Goal: Task Accomplishment & Management: Manage account settings

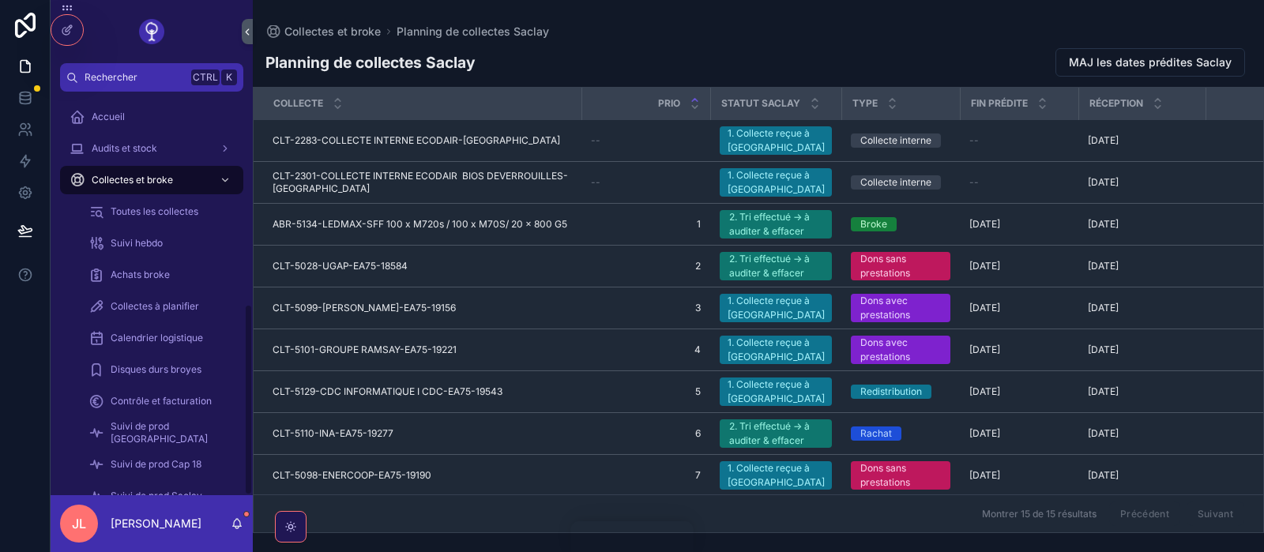
scroll to position [446, 0]
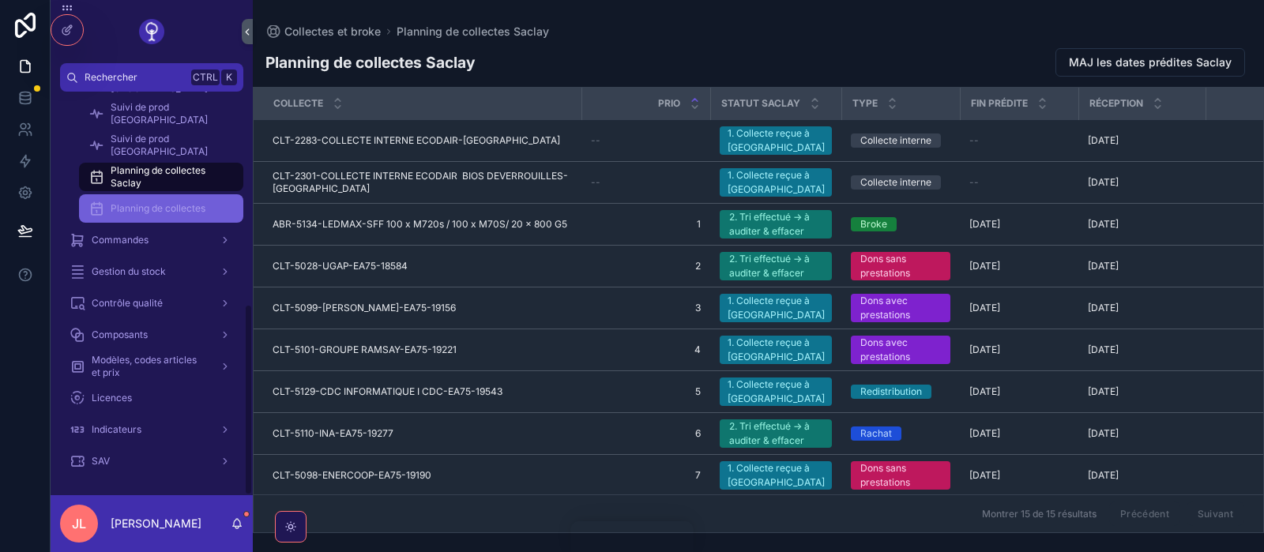
click at [123, 203] on span "Planning de collectes" at bounding box center [158, 208] width 95 height 13
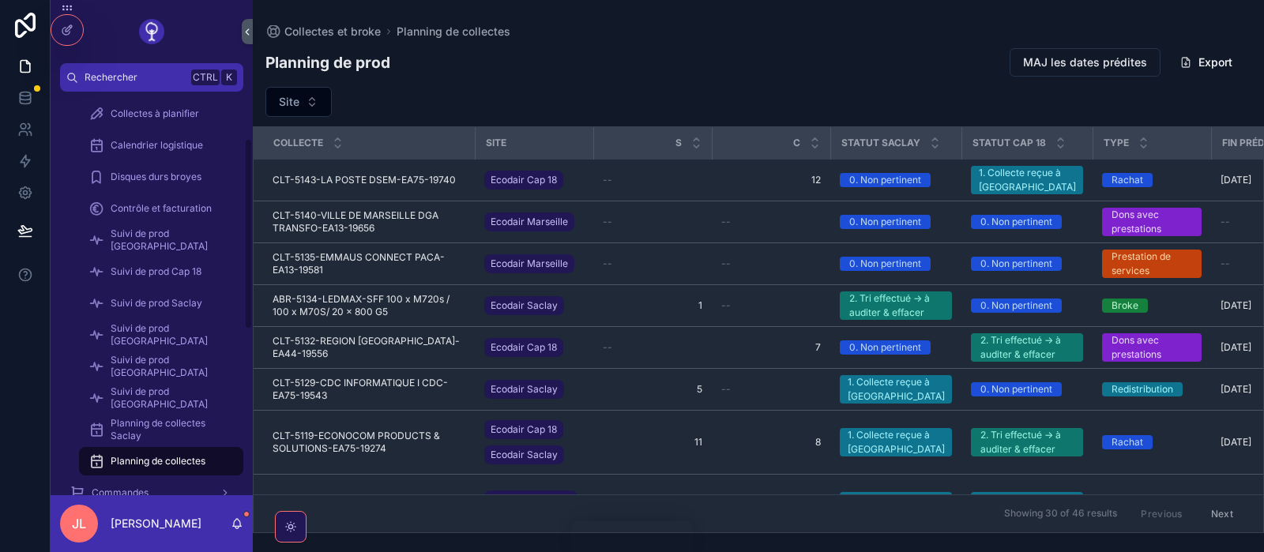
click at [245, 133] on div "Toutes les collectes Suivi hebdo Achats broke Collectes à planifier Calendrier …" at bounding box center [152, 240] width 202 height 474
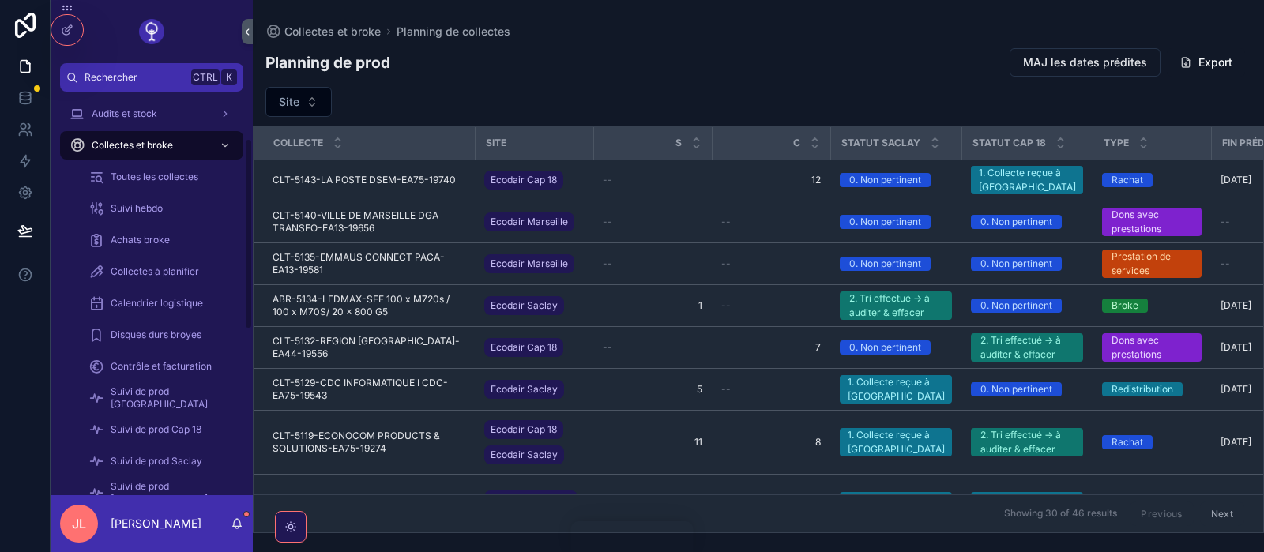
click at [245, 133] on div "Accueil Audits et stock Collectes et broke Toutes les collectes Suivi hebdo Ach…" at bounding box center [152, 294] width 202 height 404
click at [191, 117] on div "Audits et stock" at bounding box center [152, 113] width 164 height 25
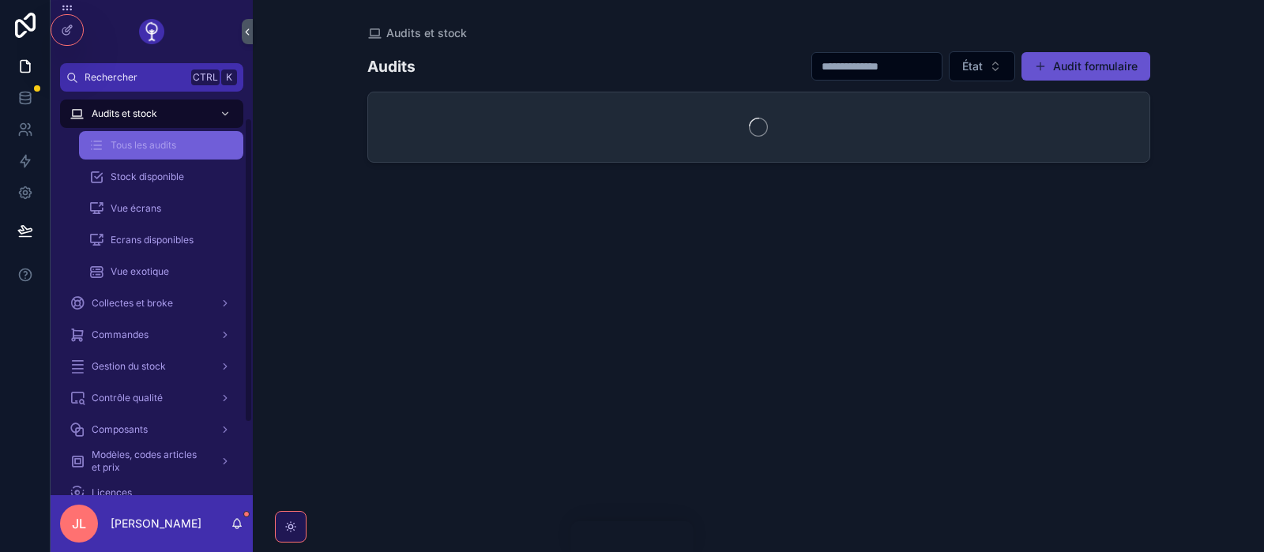
click at [132, 133] on link "Tous les audits" at bounding box center [161, 145] width 164 height 28
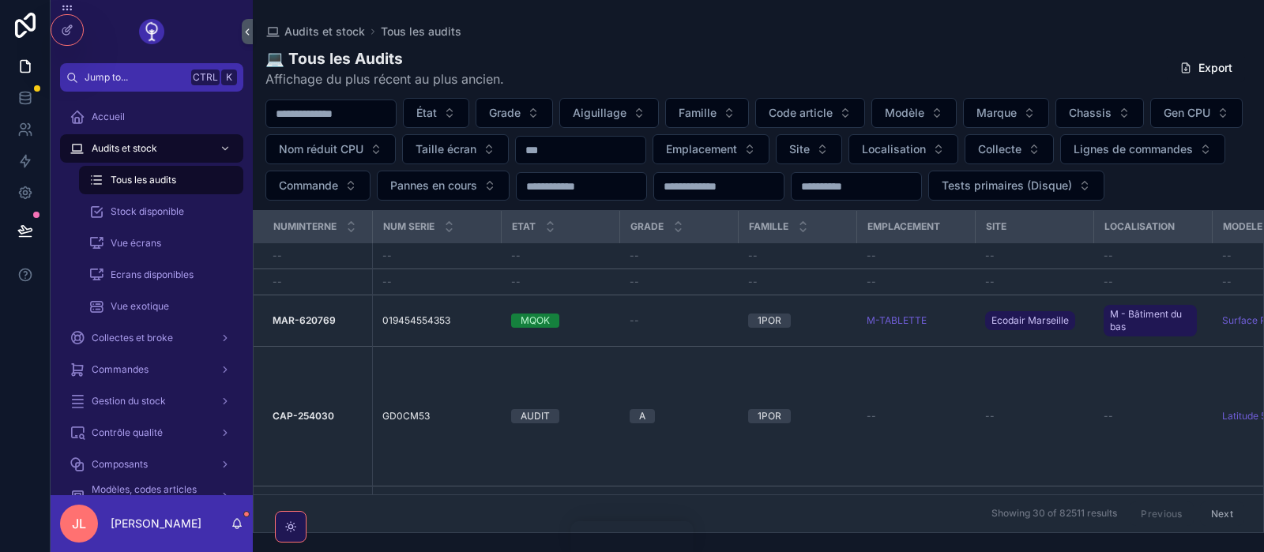
scroll to position [35, 0]
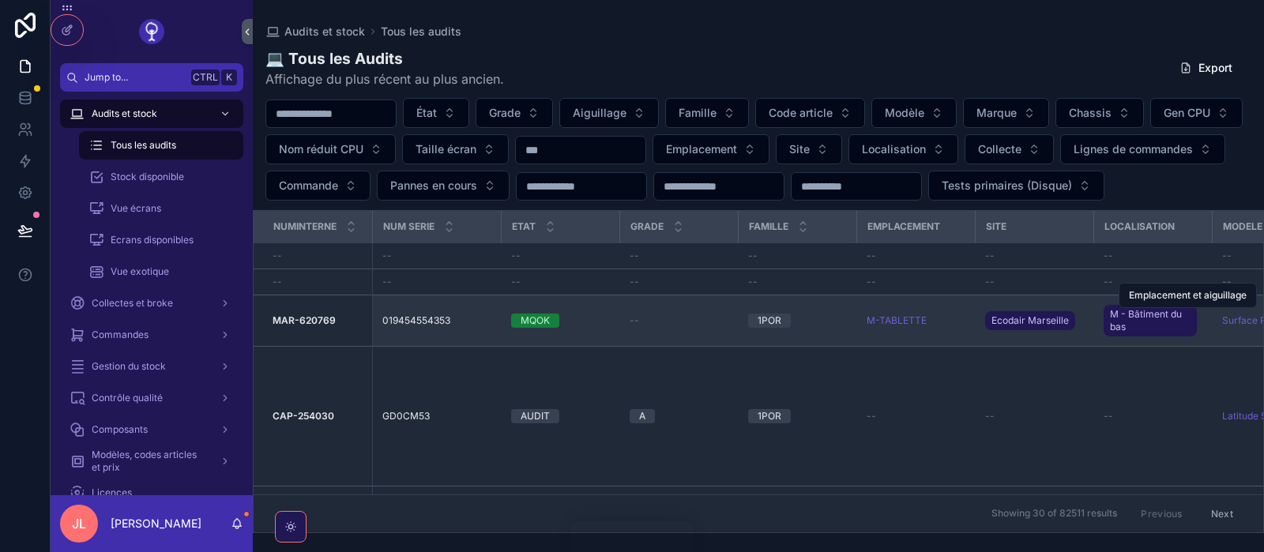
click at [409, 347] on td "019454554353 019454554353" at bounding box center [437, 320] width 130 height 51
click at [395, 327] on span "019454554353" at bounding box center [416, 320] width 68 height 13
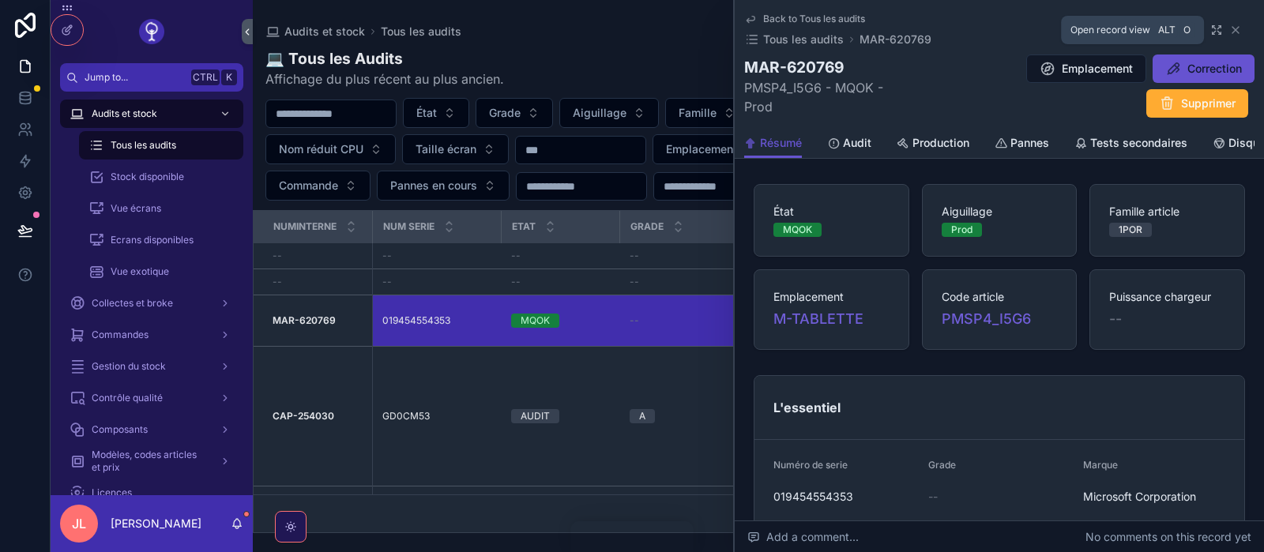
click at [1216, 32] on icon "scrollable content" at bounding box center [1214, 32] width 3 height 3
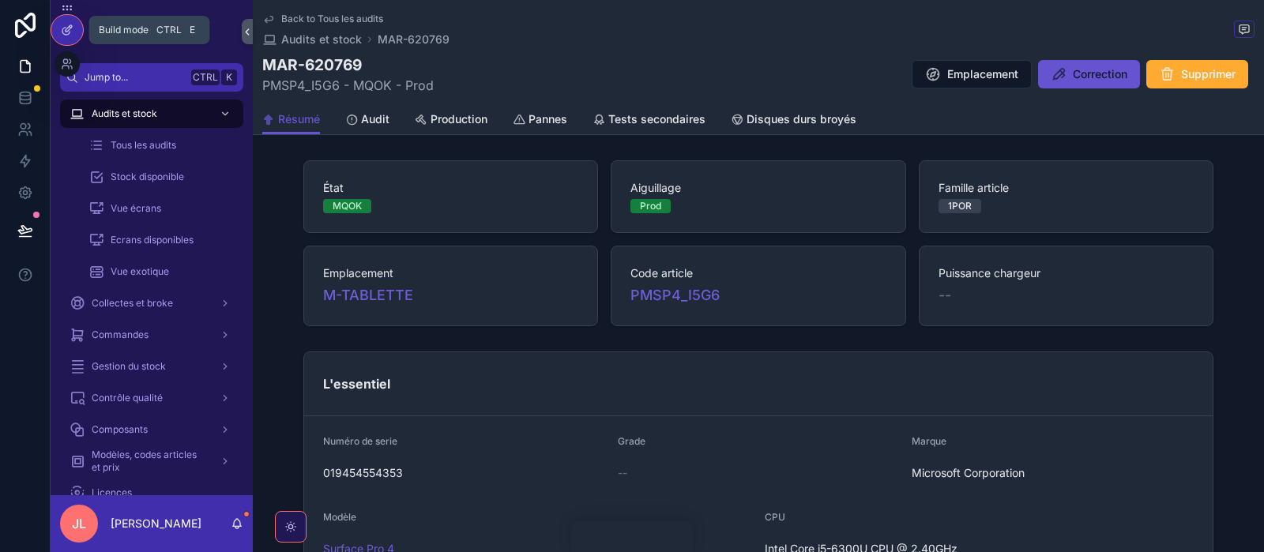
click at [68, 32] on icon at bounding box center [67, 30] width 13 height 13
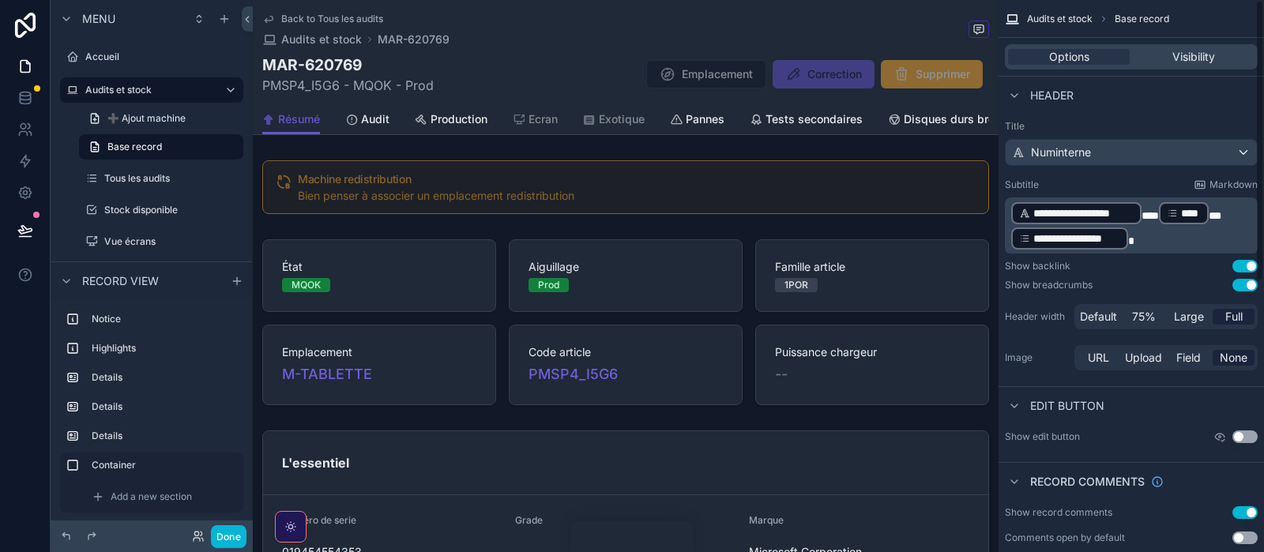
click at [1201, 109] on div "Header" at bounding box center [1131, 95] width 265 height 38
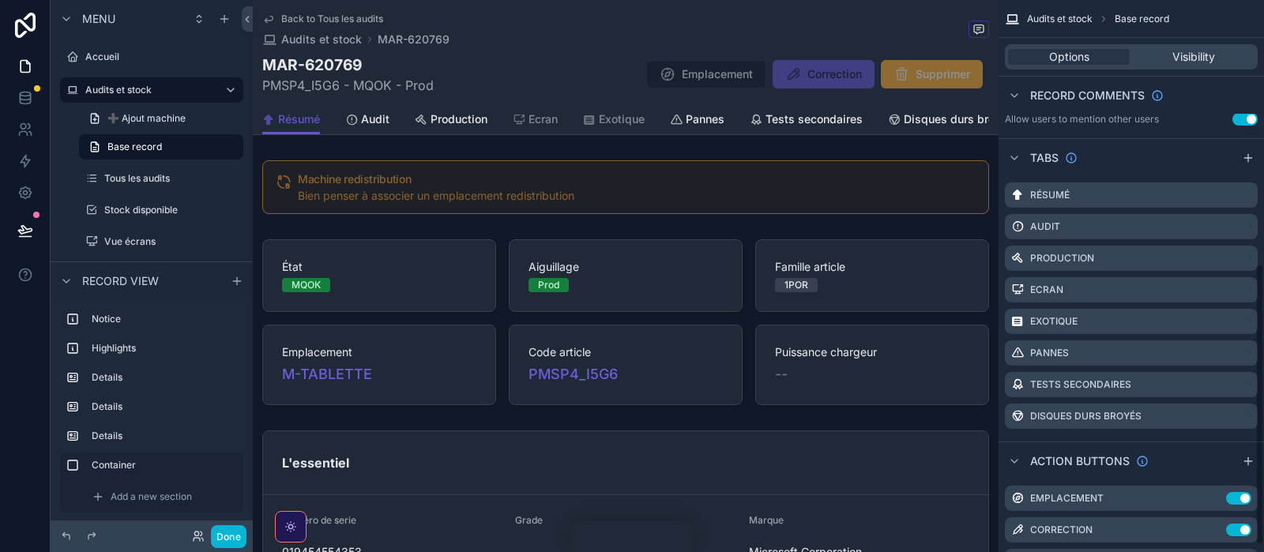
scroll to position [529, 0]
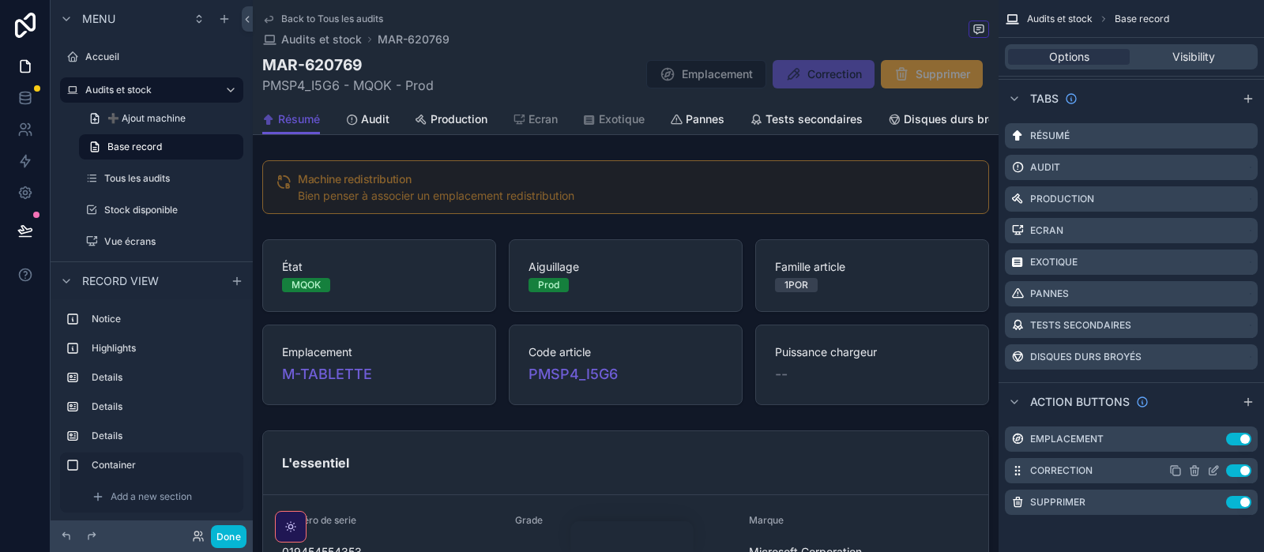
click at [1206, 470] on div "Use setting" at bounding box center [1210, 471] width 82 height 13
click at [1209, 470] on icon "scrollable content" at bounding box center [1213, 471] width 13 height 13
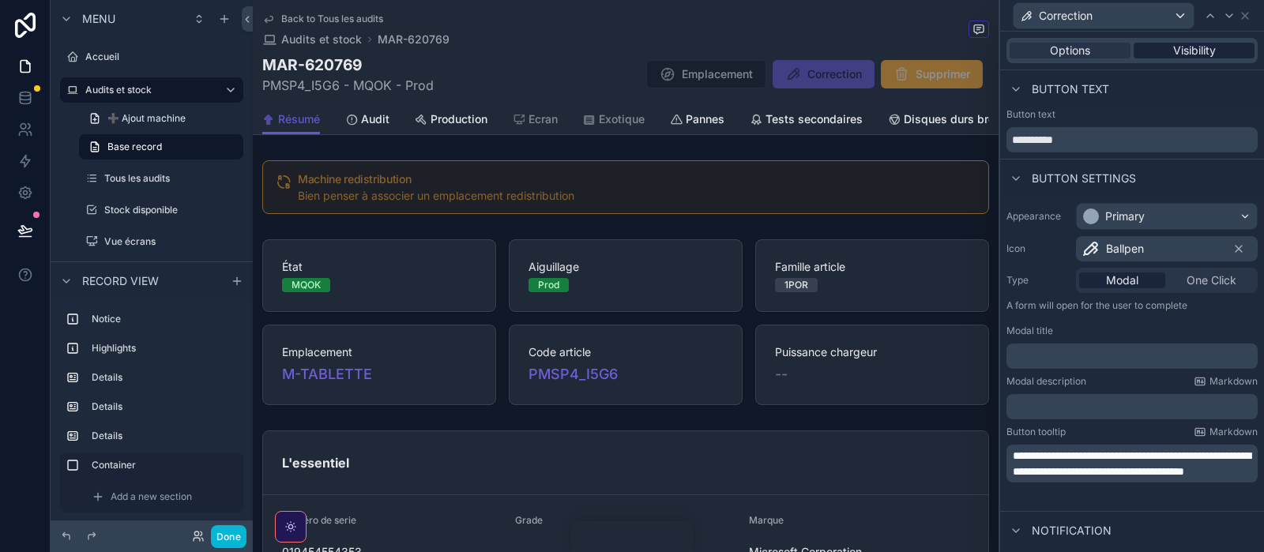
click at [1166, 50] on div "Visibility" at bounding box center [1194, 51] width 121 height 16
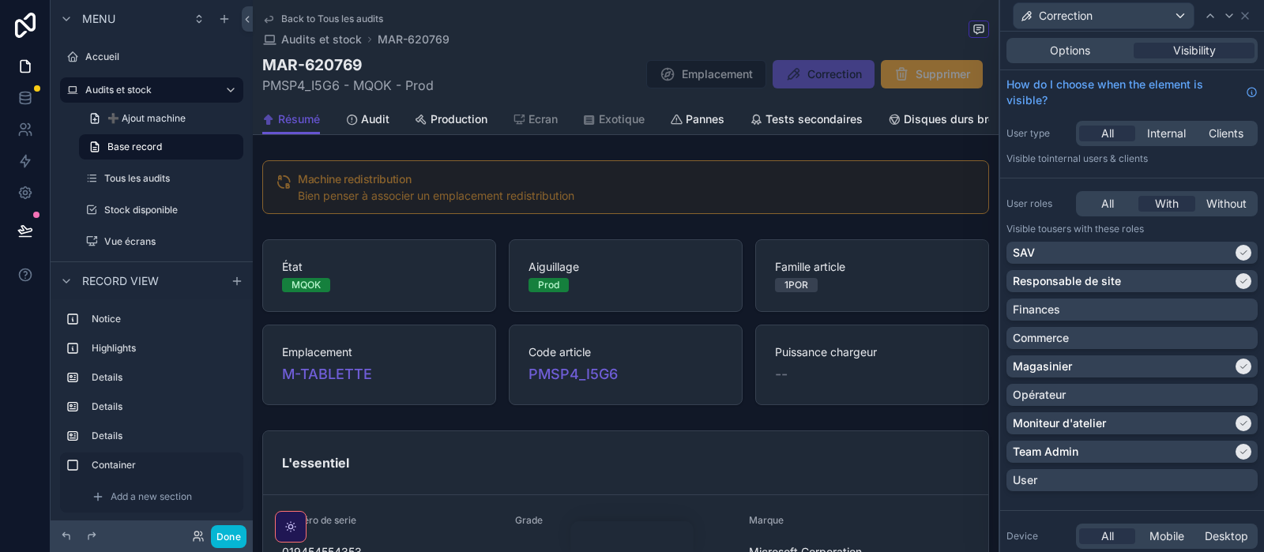
scroll to position [109, 0]
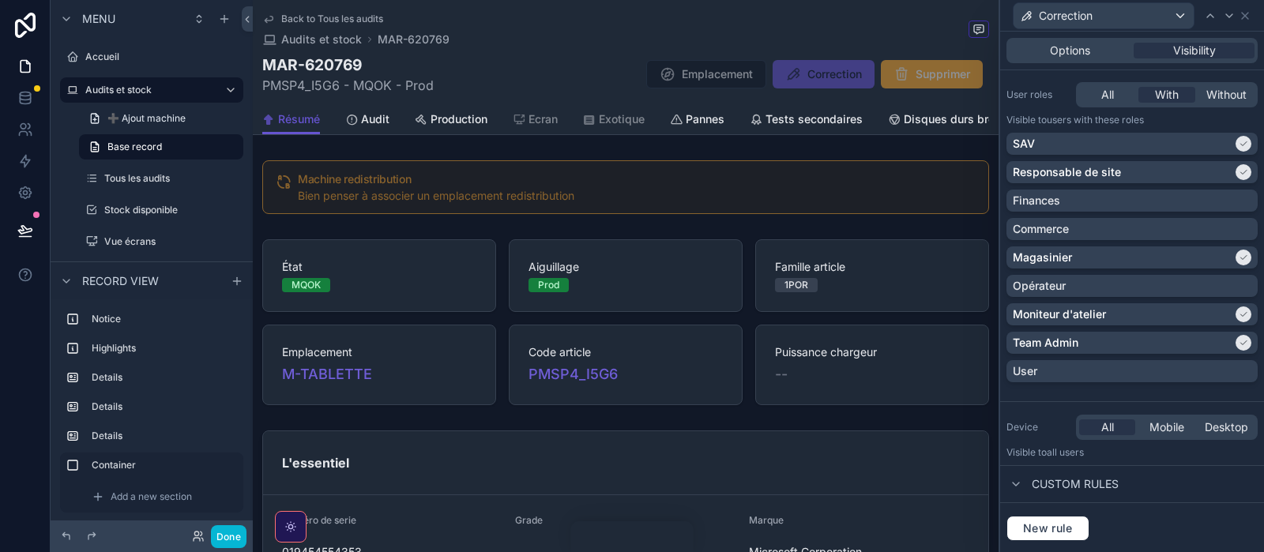
click at [1077, 65] on div "Options Visibility" at bounding box center [1132, 51] width 264 height 38
click at [1059, 53] on span "Options" at bounding box center [1070, 51] width 40 height 16
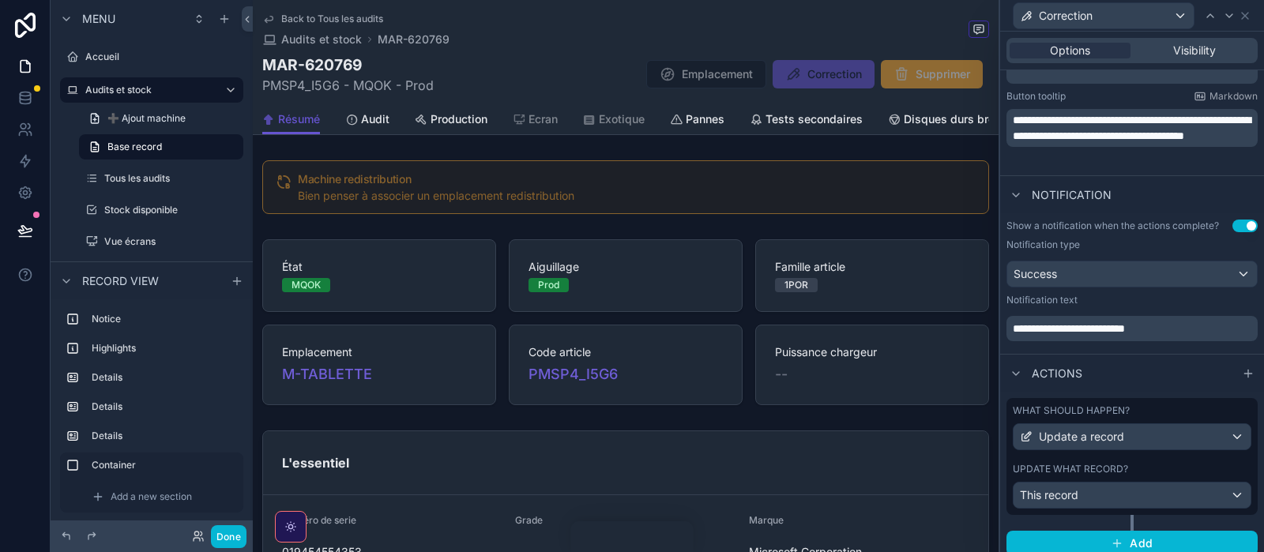
scroll to position [344, 0]
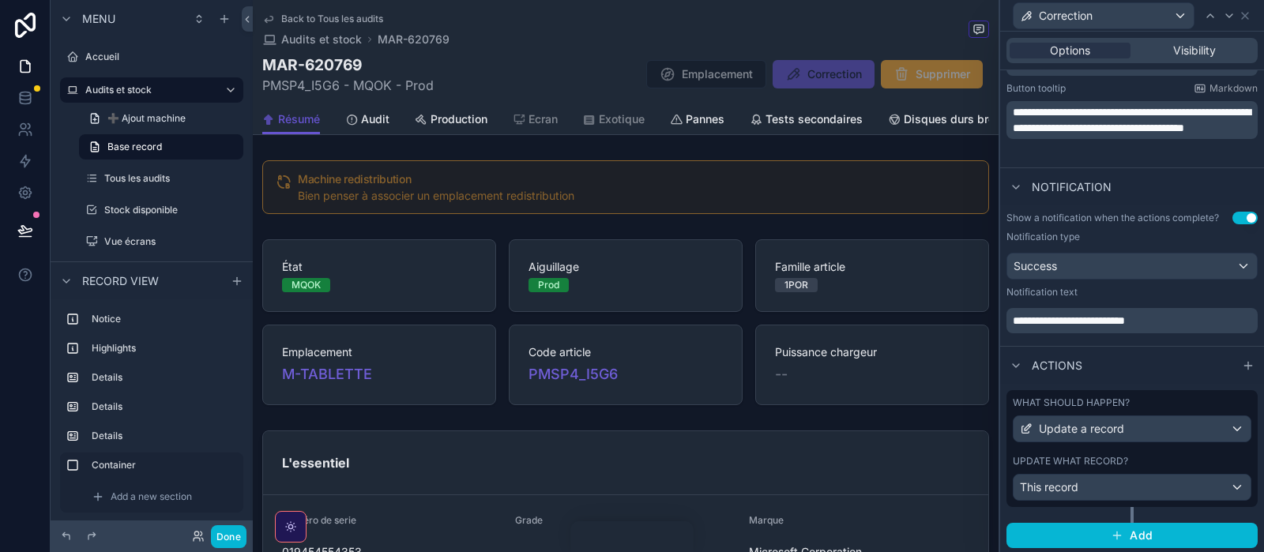
click at [1117, 407] on label "What should happen?" at bounding box center [1071, 403] width 117 height 13
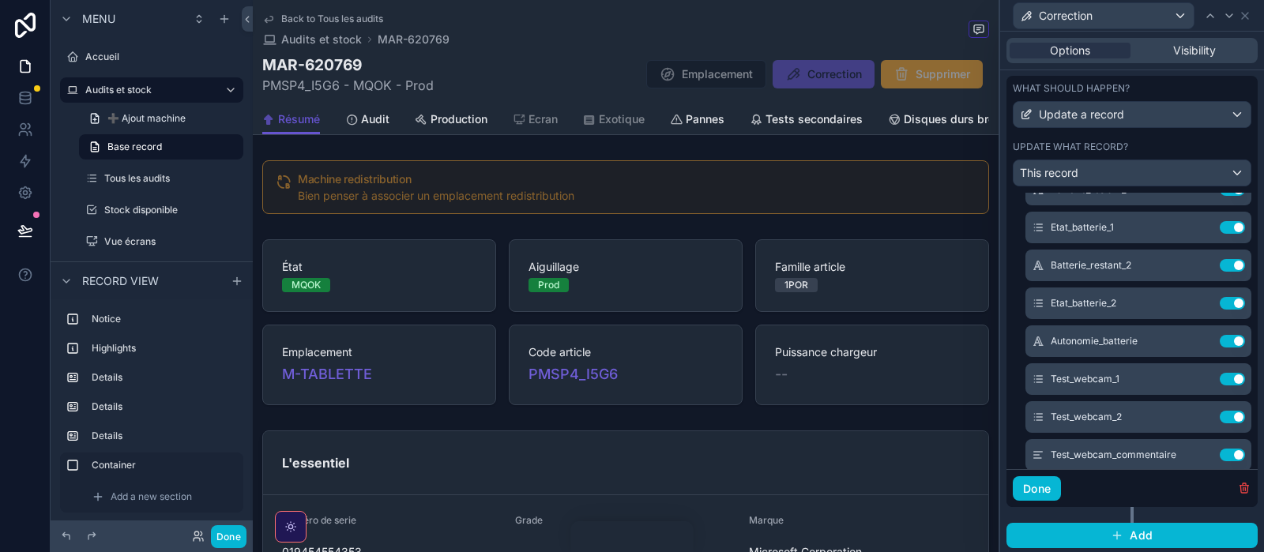
scroll to position [1027, 0]
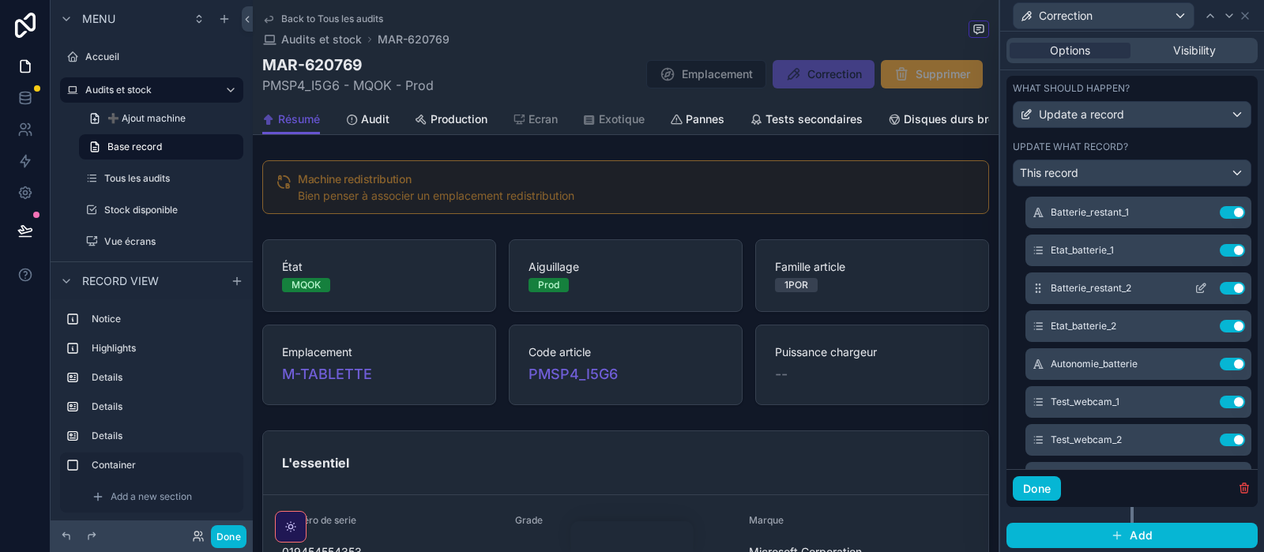
click at [1200, 288] on icon at bounding box center [1202, 287] width 6 height 6
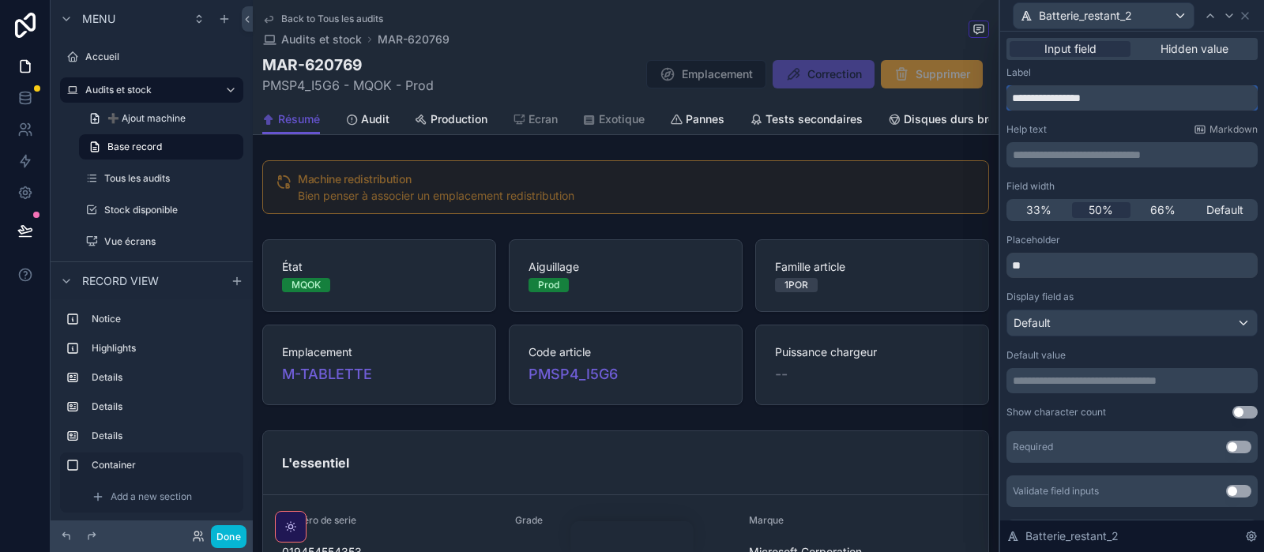
drag, startPoint x: 1123, startPoint y: 102, endPoint x: 941, endPoint y: 97, distance: 181.8
click at [1007, 97] on input "**********" at bounding box center [1132, 97] width 251 height 25
type input "**********"
click at [1232, 16] on icon at bounding box center [1229, 15] width 13 height 13
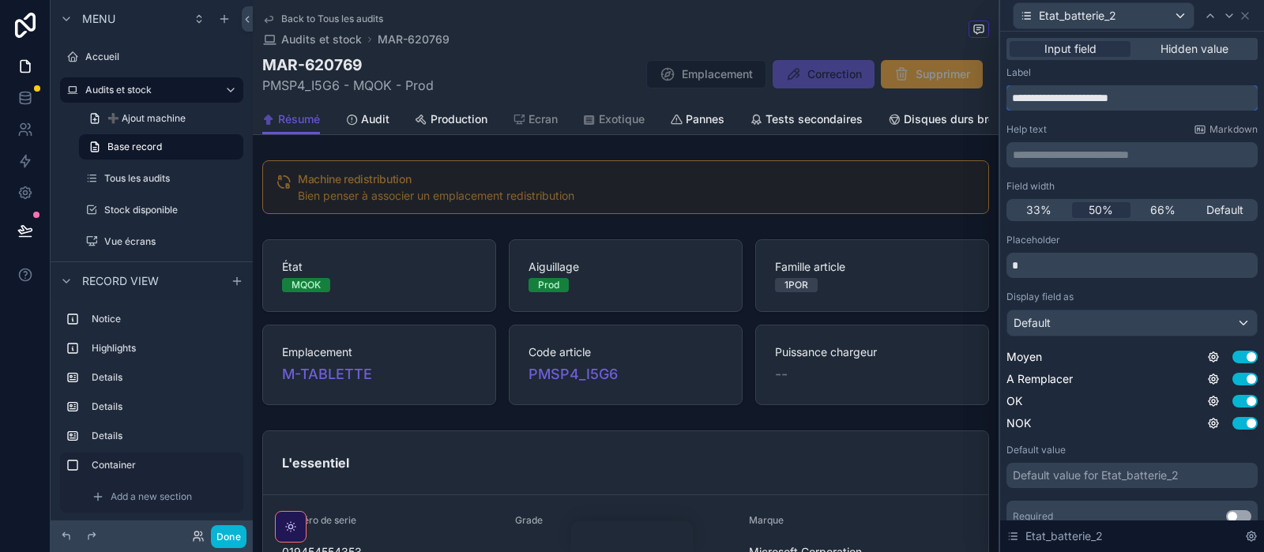
click at [1133, 97] on input "**********" at bounding box center [1132, 97] width 251 height 25
type input "**********"
click at [1210, 15] on icon at bounding box center [1210, 15] width 13 height 13
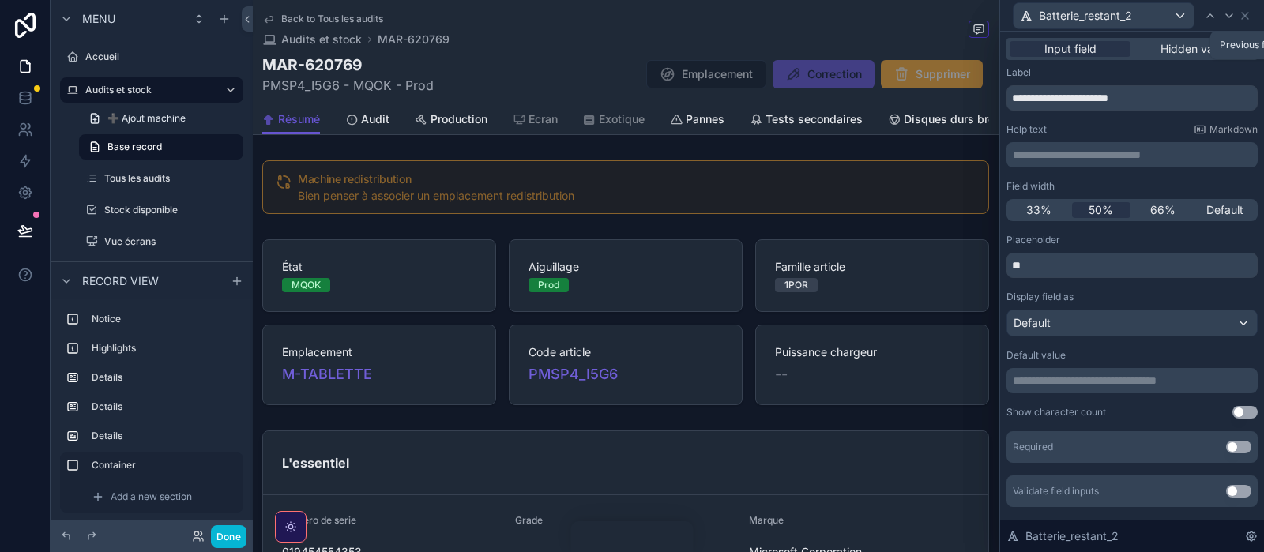
click at [1210, 15] on icon at bounding box center [1210, 15] width 13 height 13
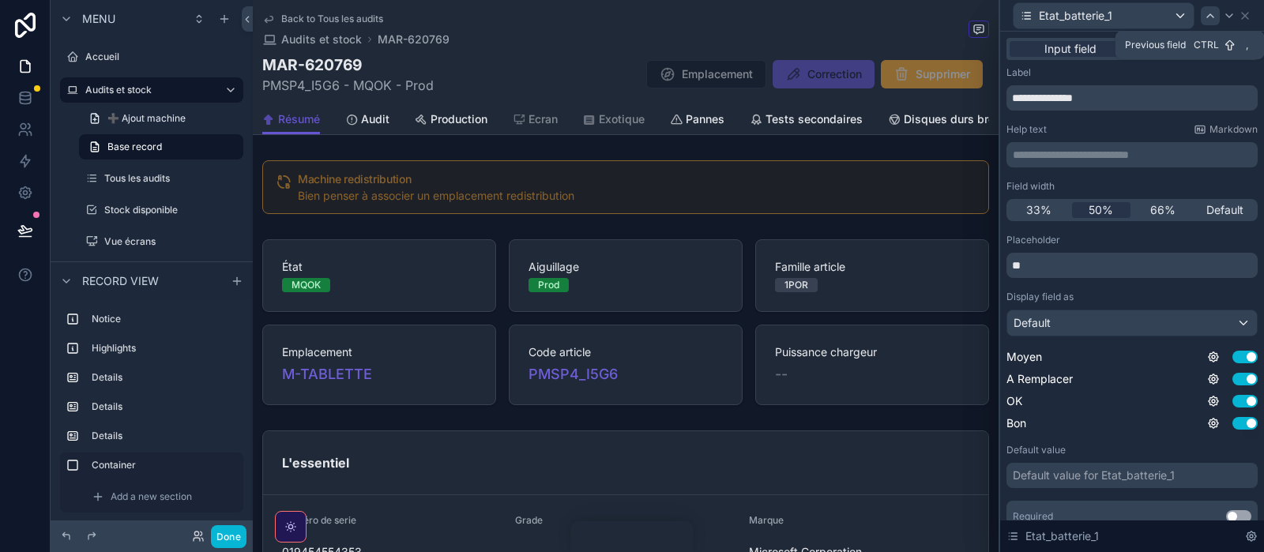
click at [1214, 18] on icon at bounding box center [1210, 15] width 13 height 13
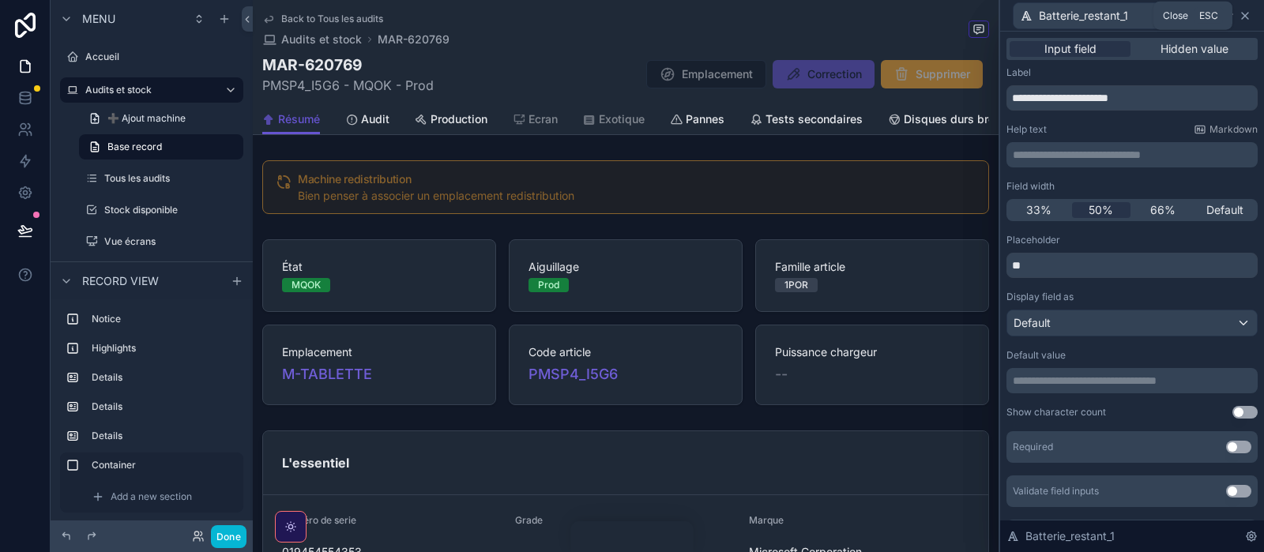
click at [1247, 11] on icon at bounding box center [1245, 15] width 13 height 13
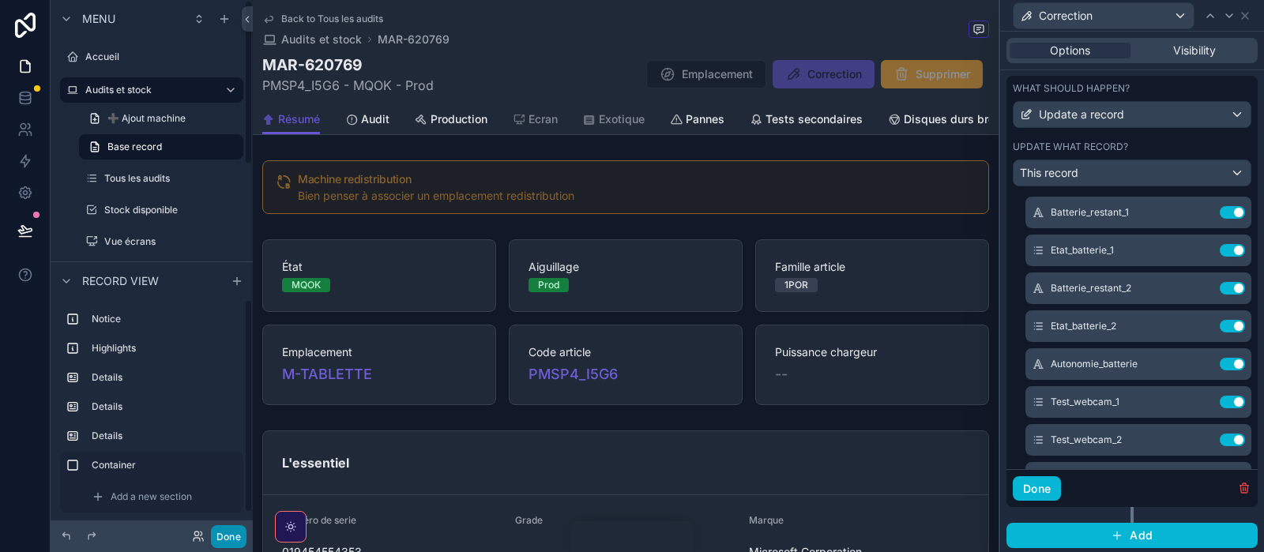
click at [231, 536] on button "Done" at bounding box center [229, 536] width 36 height 23
